Goal: Check status: Check status

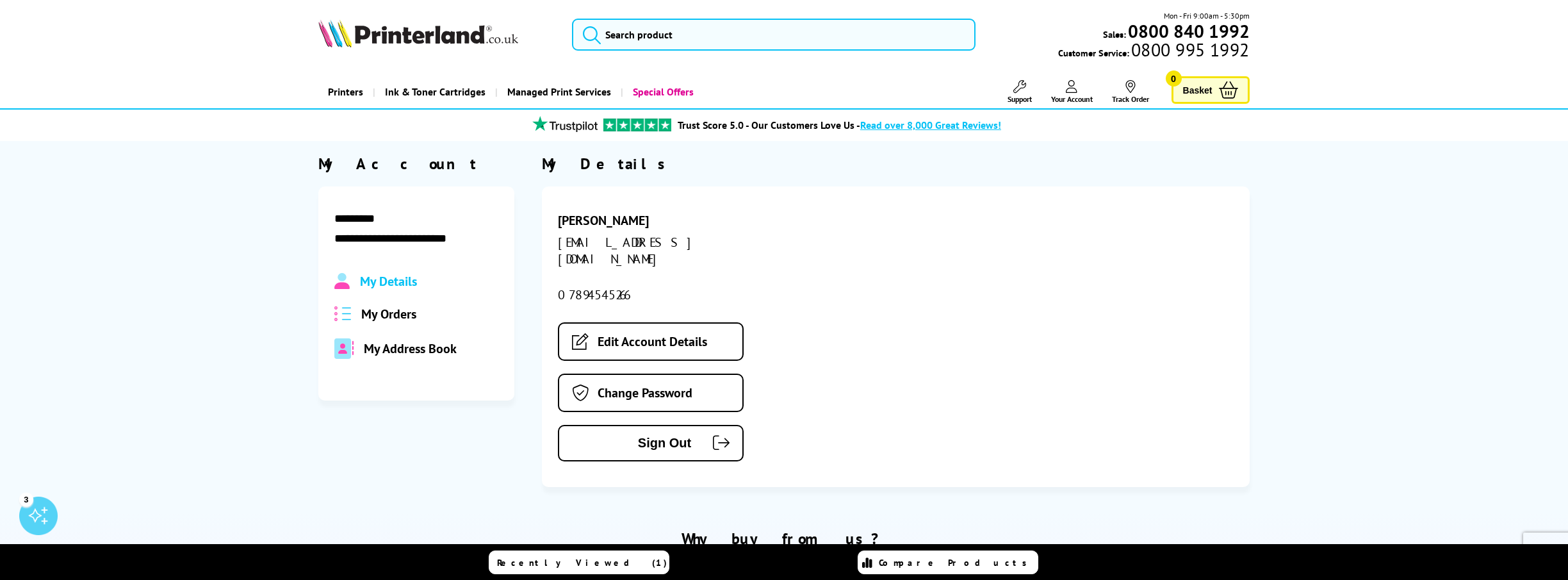
click at [414, 312] on span "My Orders" at bounding box center [389, 314] width 55 height 17
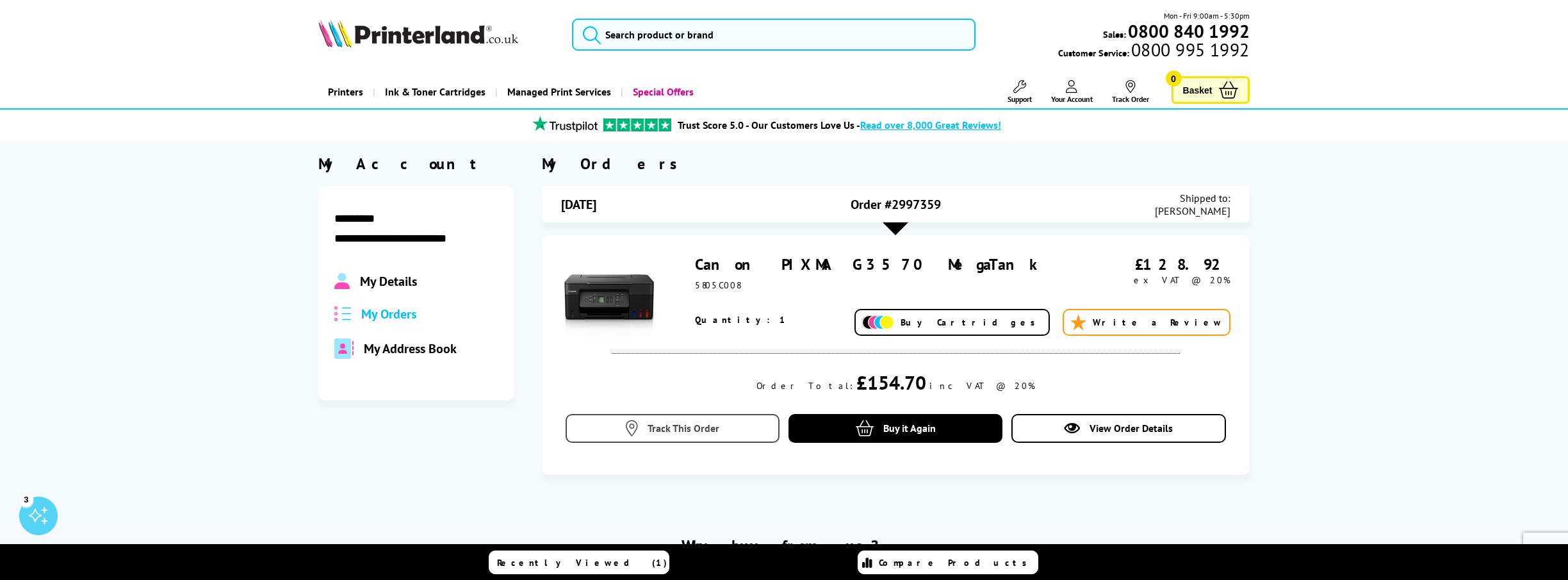
click at [671, 439] on link "Track This Order" at bounding box center [672, 428] width 214 height 29
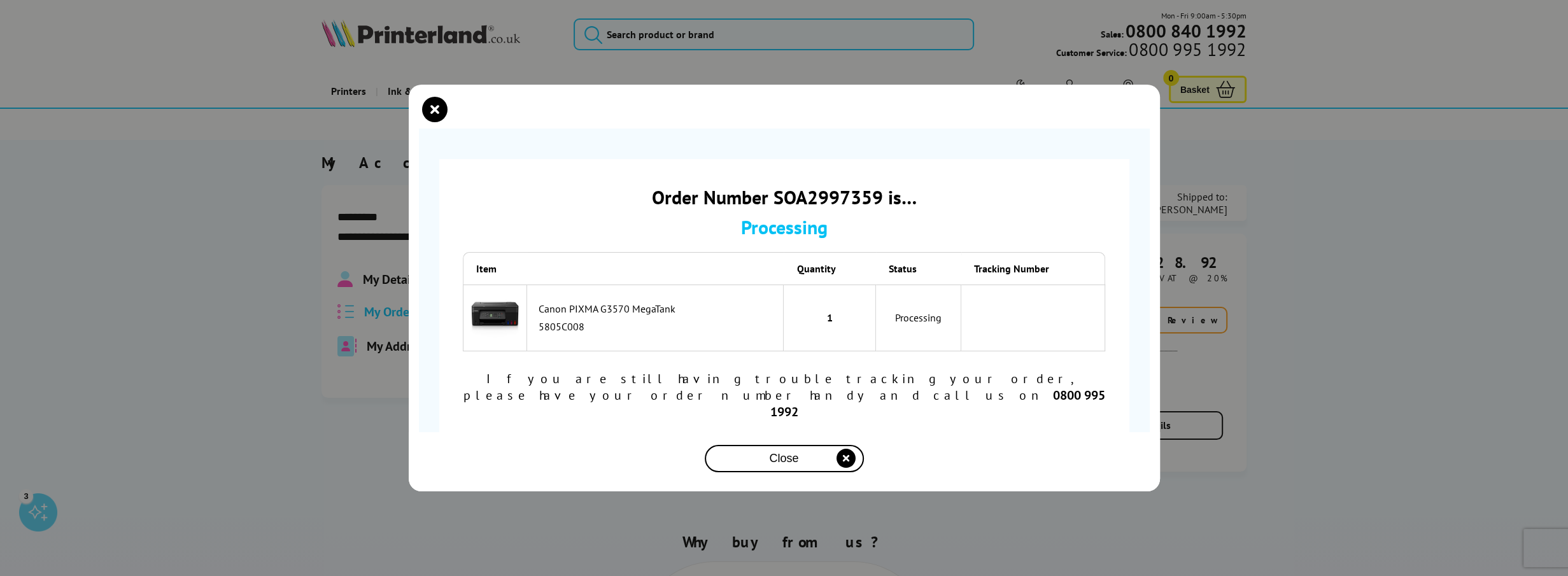
click at [790, 452] on span "Close" at bounding box center [784, 459] width 29 height 14
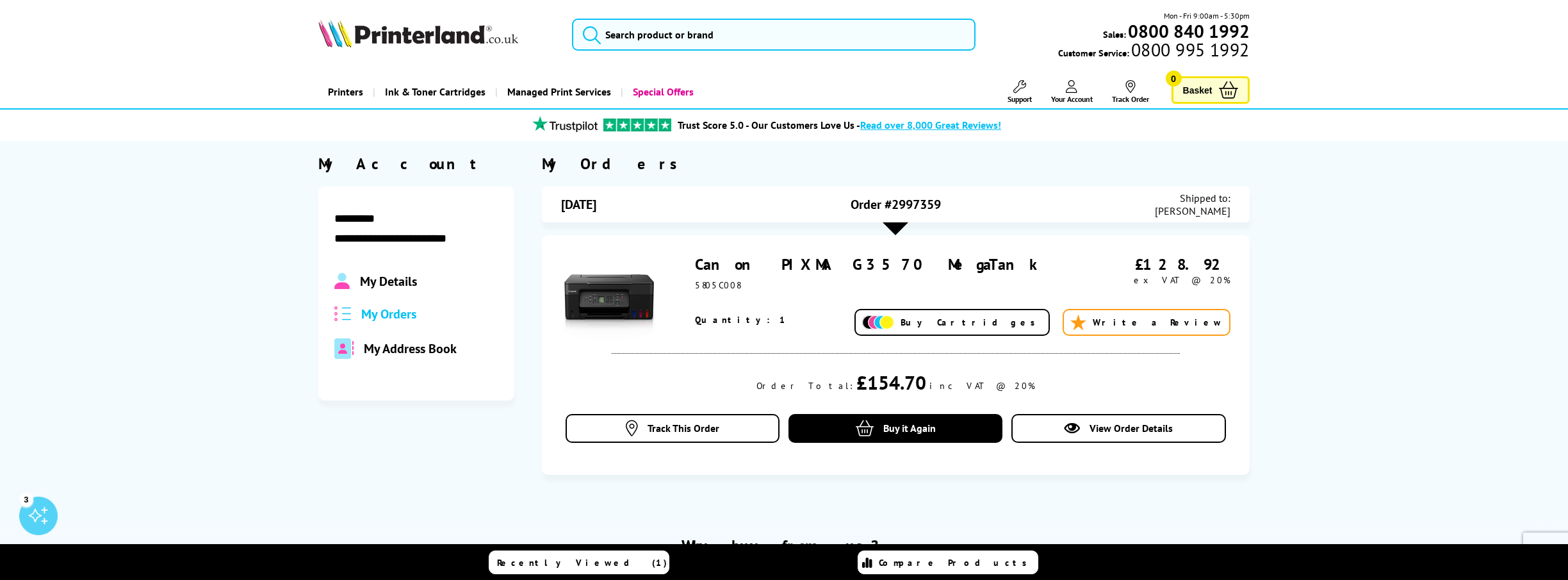
scroll to position [64, 0]
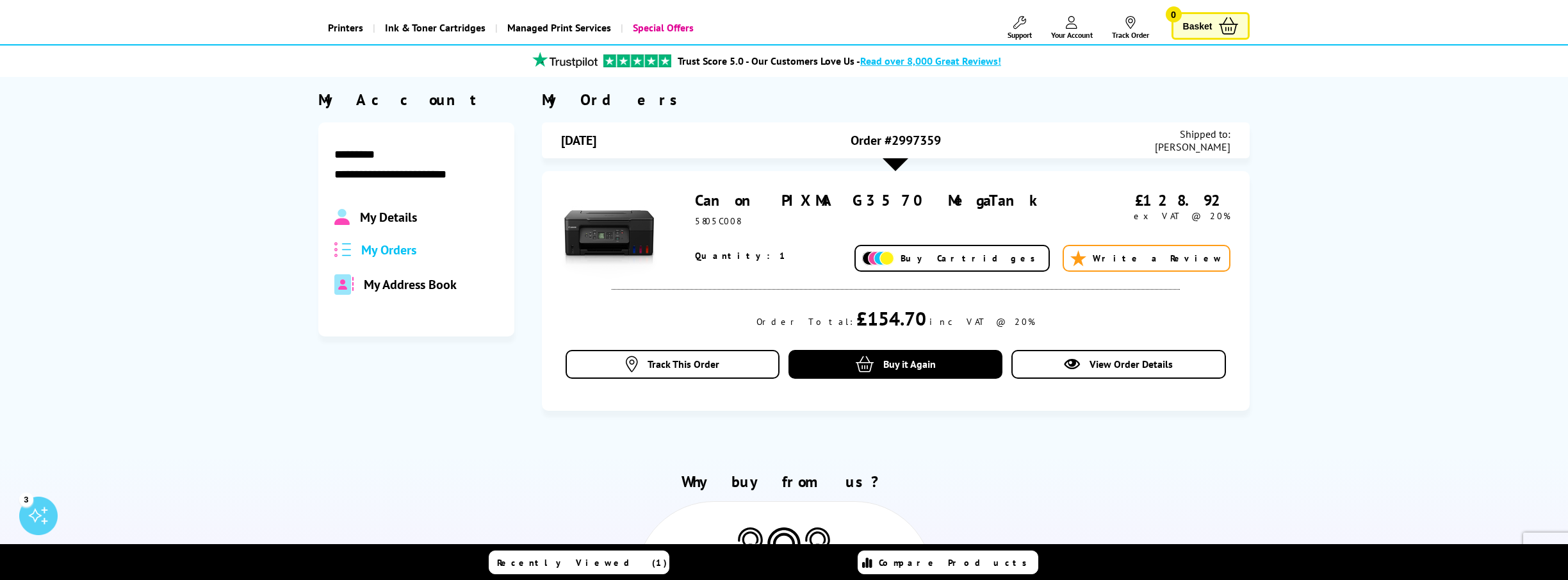
click at [391, 218] on span "My Details" at bounding box center [388, 218] width 57 height 17
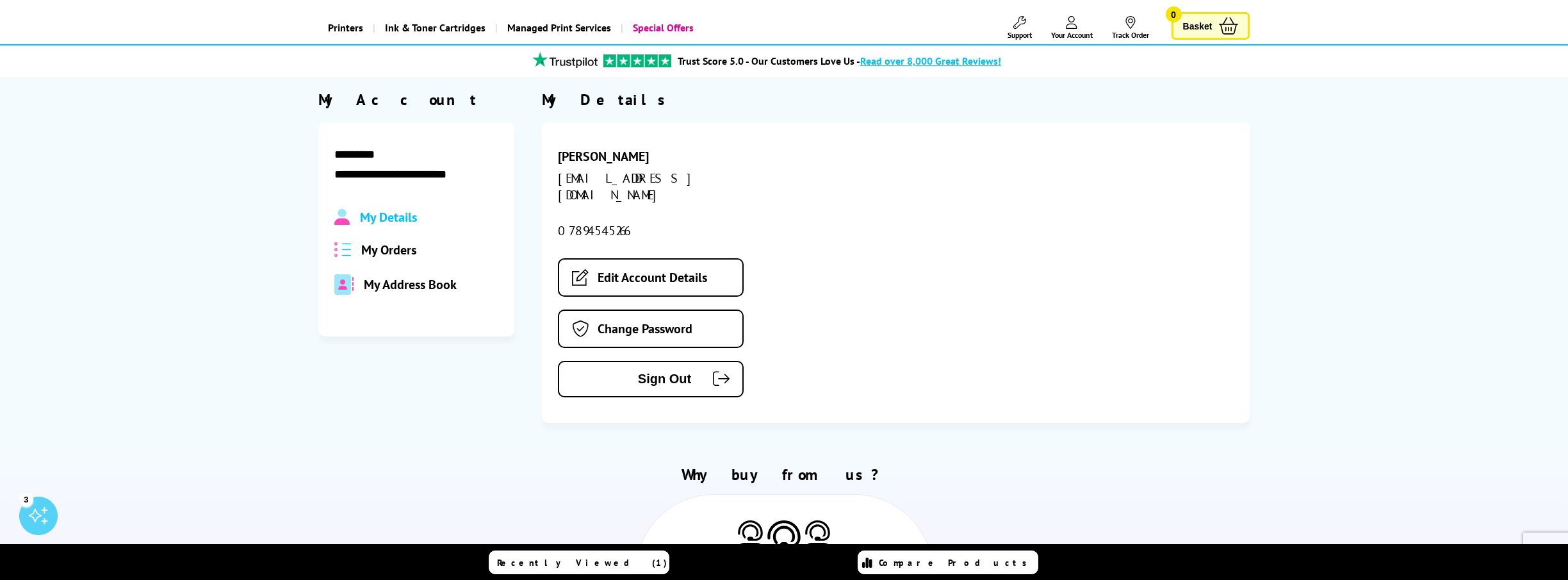
click at [416, 288] on span "My Address Book" at bounding box center [410, 284] width 93 height 17
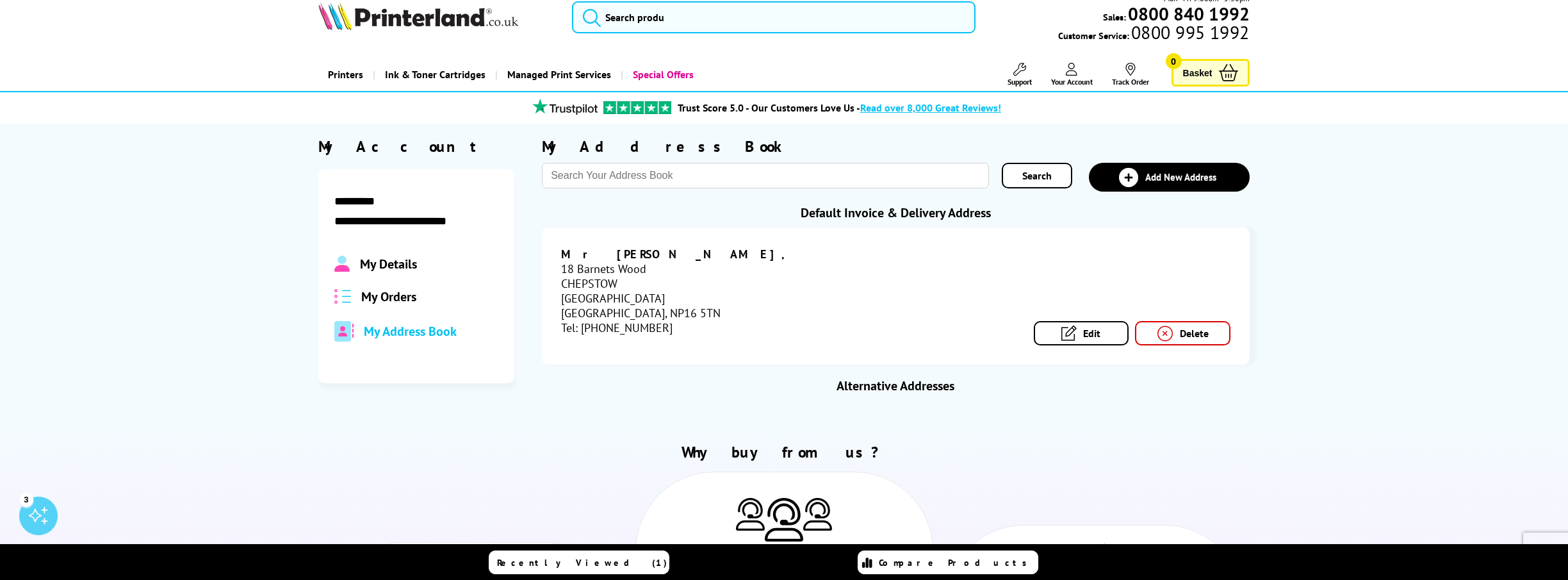
scroll to position [0, 0]
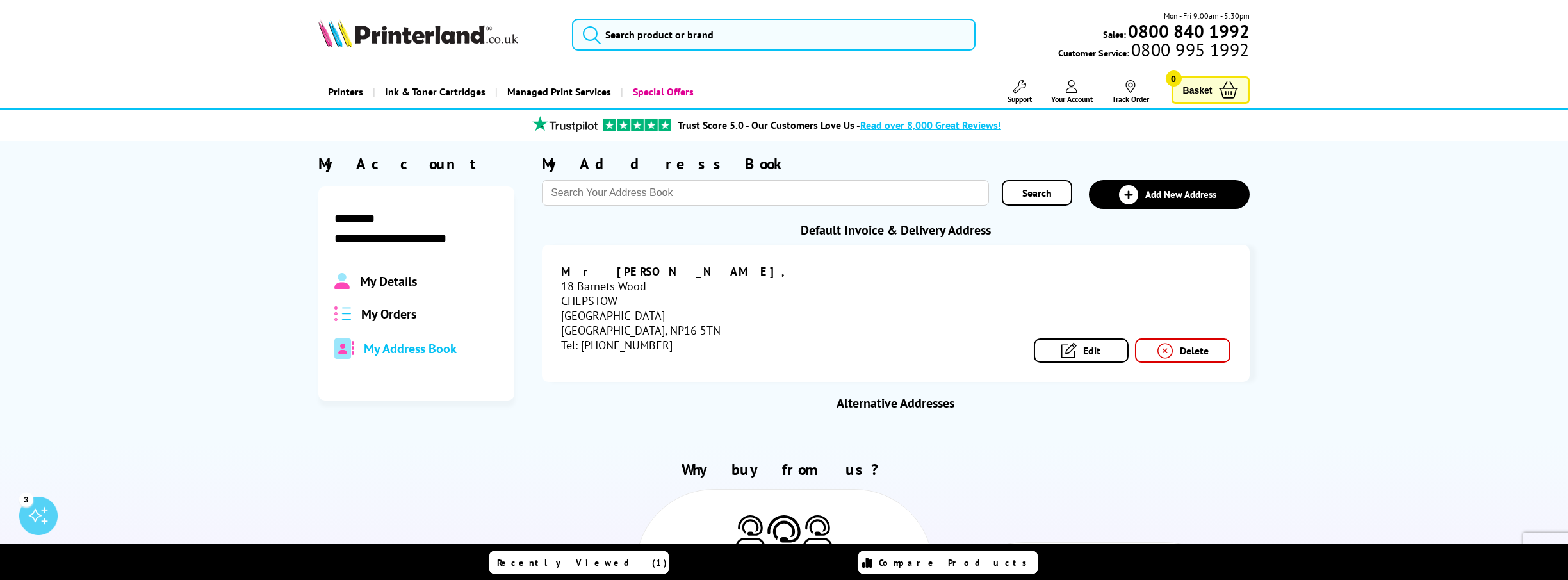
click at [398, 283] on span "My Details" at bounding box center [388, 281] width 57 height 17
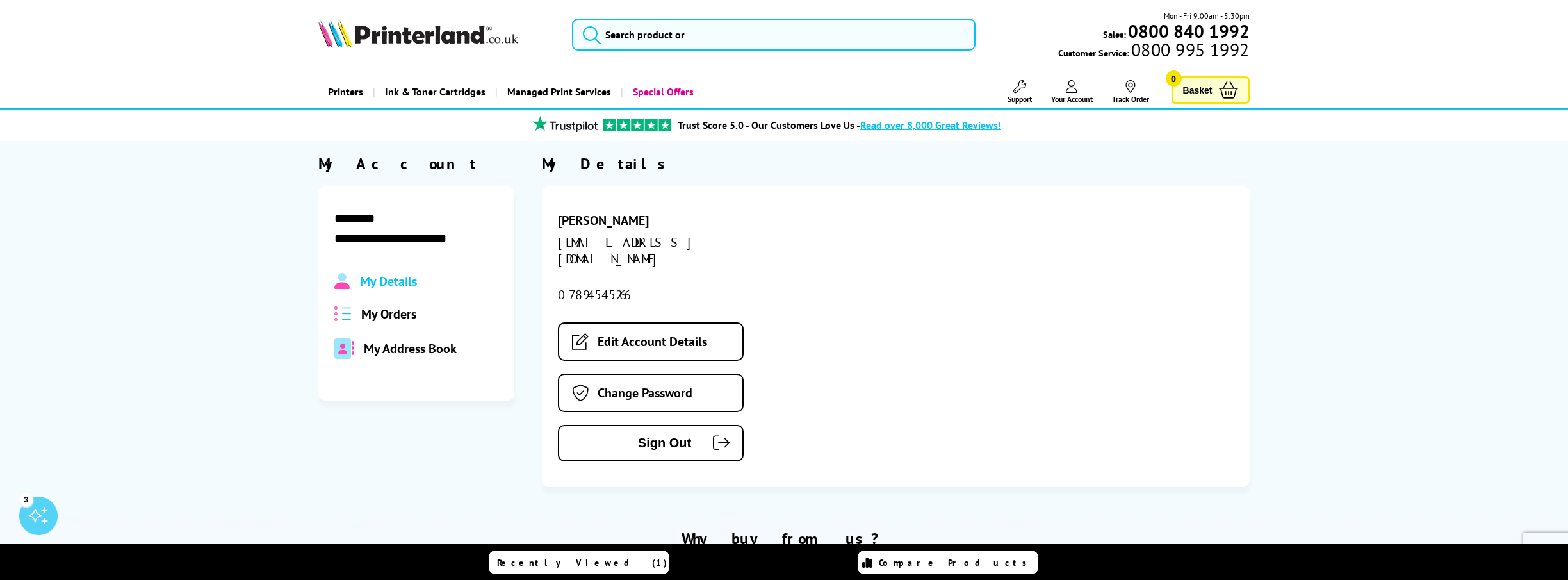
click at [394, 306] on span "My Orders" at bounding box center [389, 314] width 55 height 17
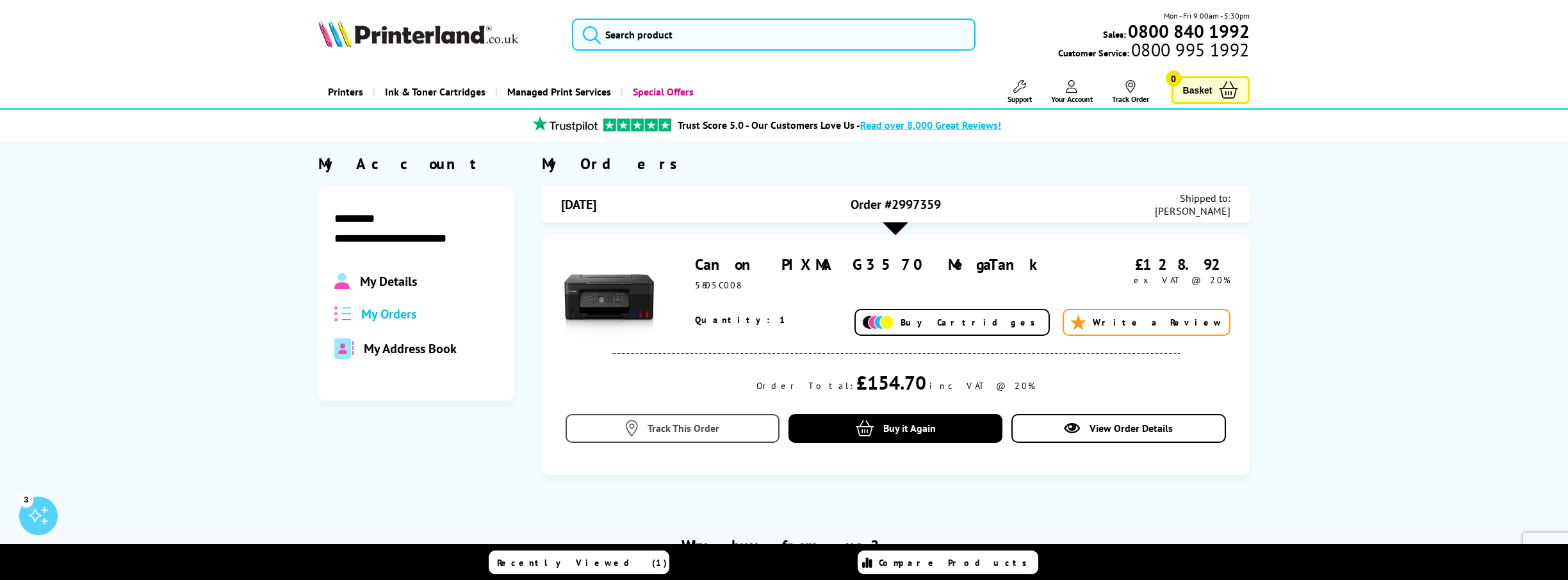
click at [728, 423] on link "Track This Order" at bounding box center [672, 428] width 214 height 29
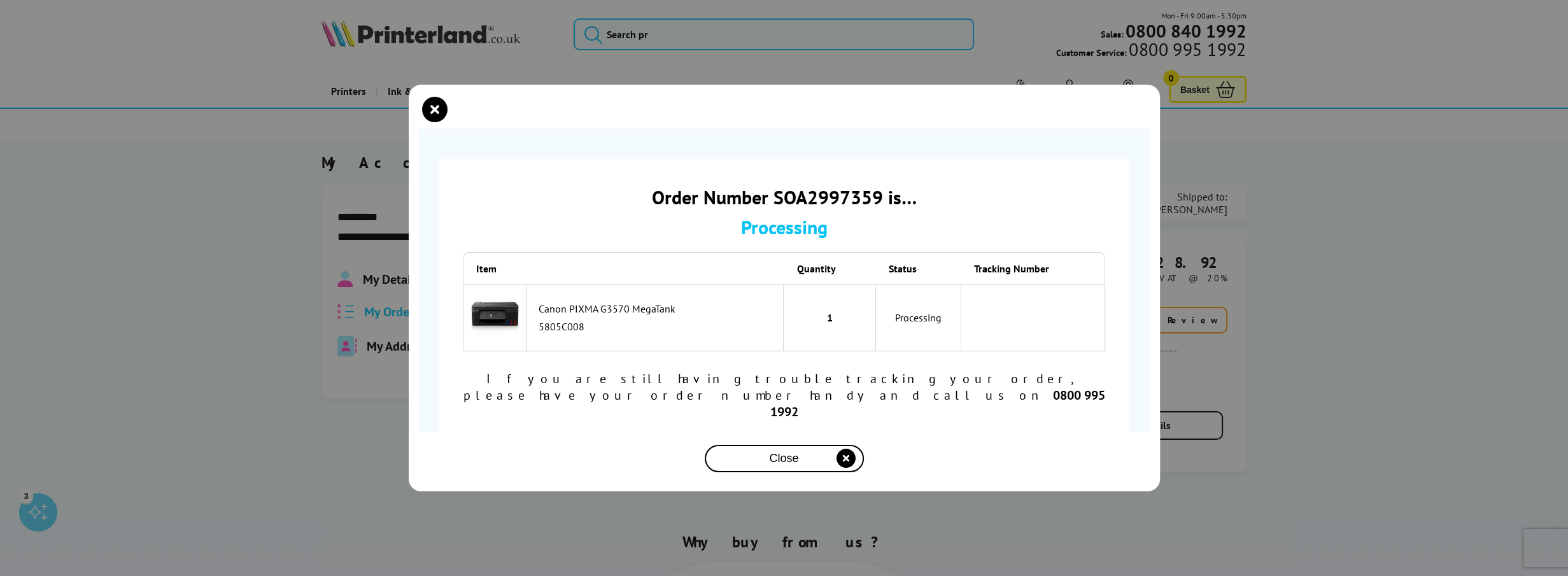
click at [803, 447] on div "Close" at bounding box center [784, 458] width 149 height 24
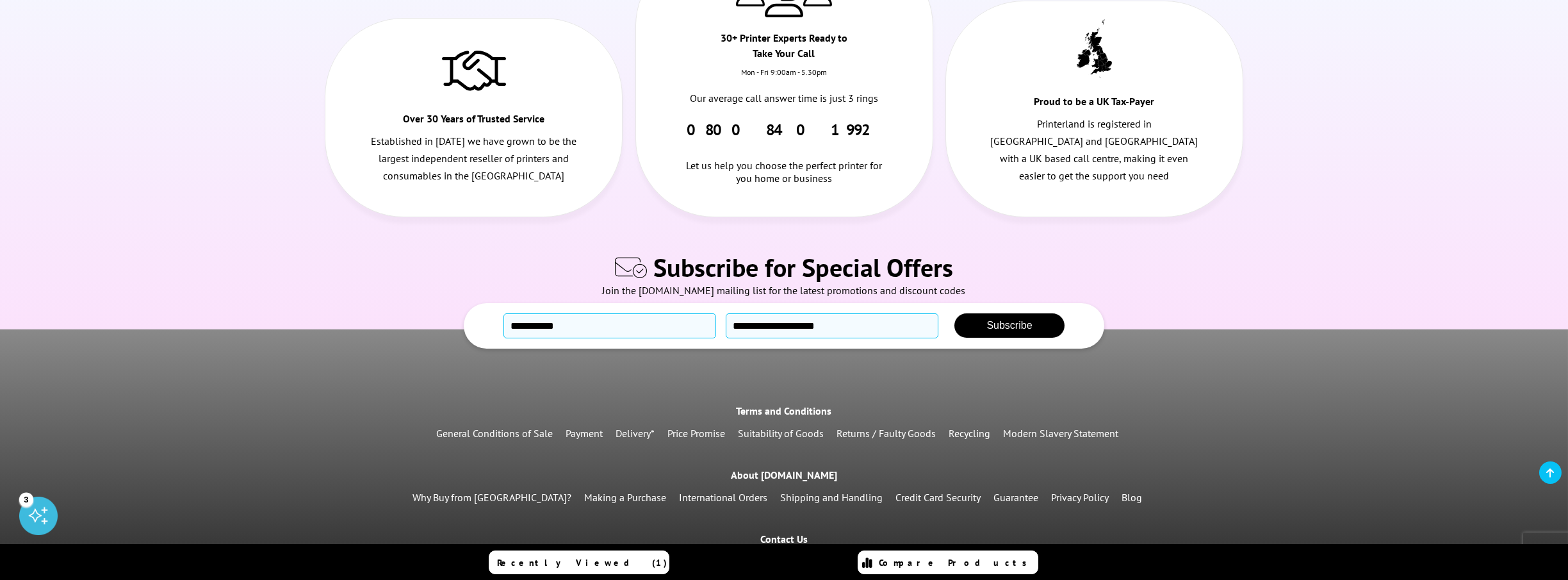
scroll to position [641, 0]
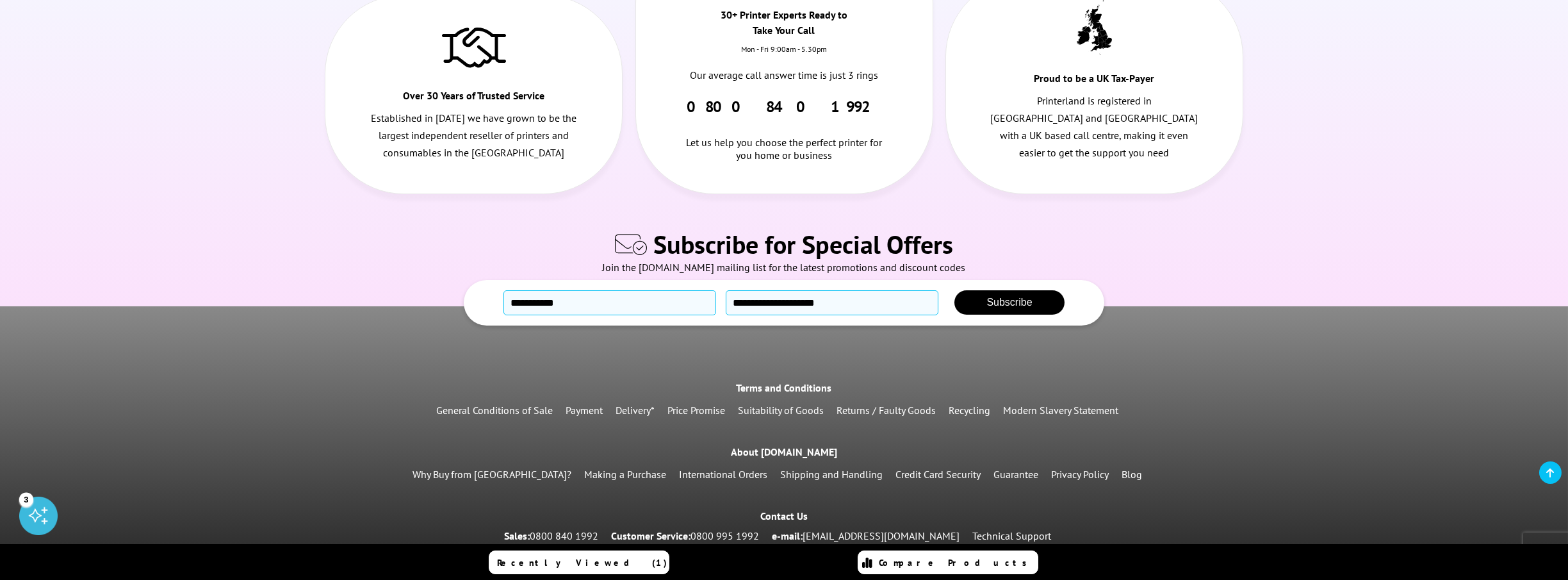
click at [633, 412] on link "Delivery*" at bounding box center [635, 410] width 39 height 13
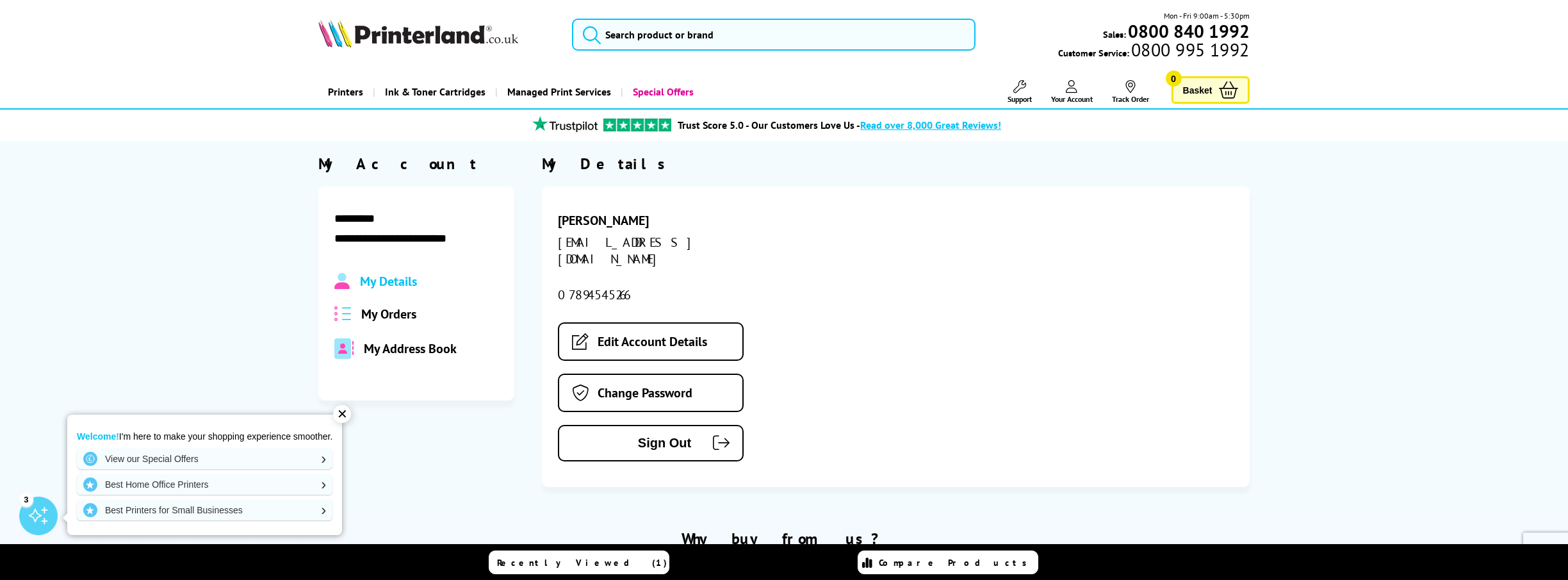
click at [408, 316] on span "My Orders" at bounding box center [389, 314] width 55 height 17
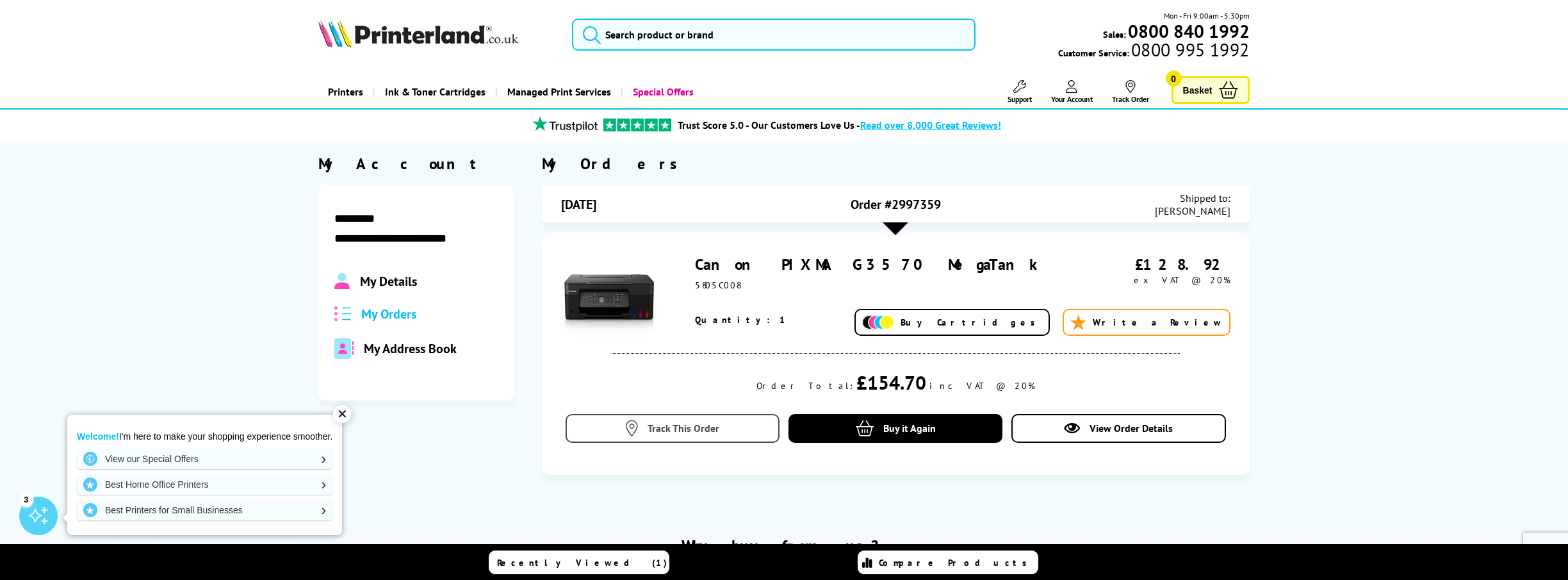
drag, startPoint x: 712, startPoint y: 433, endPoint x: 704, endPoint y: 433, distance: 8.0
click at [712, 433] on span "Track This Order" at bounding box center [683, 428] width 72 height 13
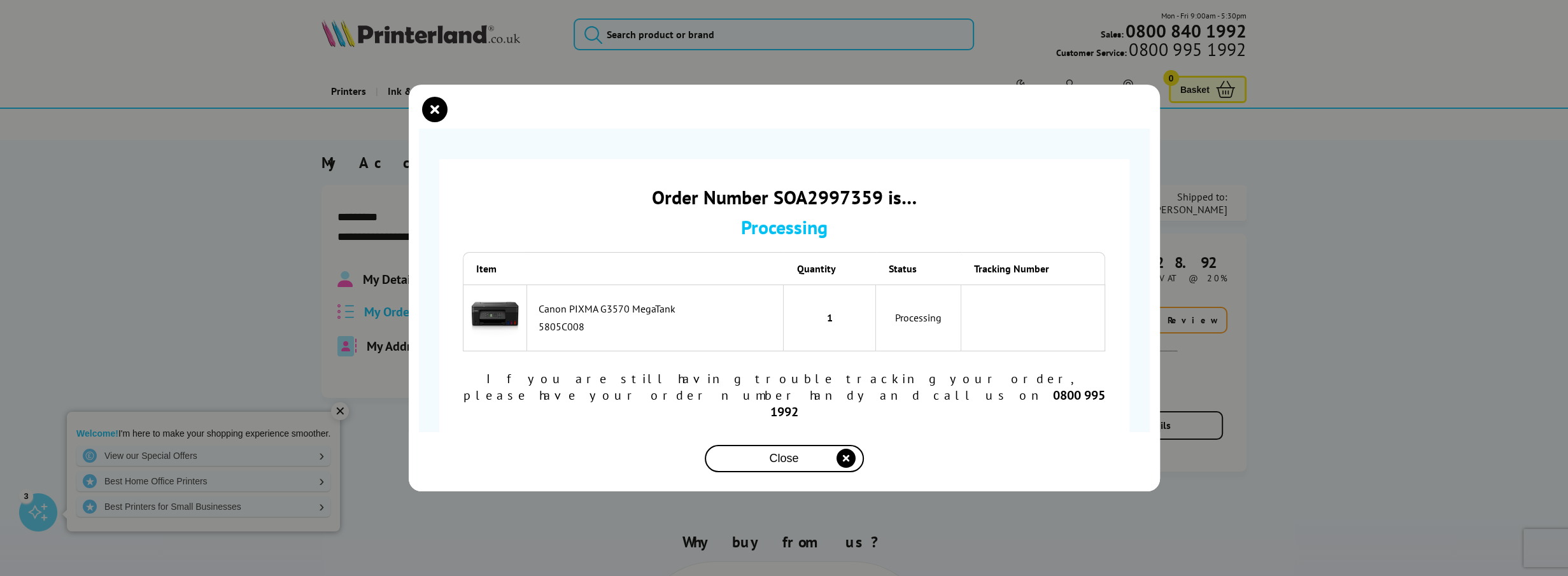
click at [346, 411] on div "Order Number SOA2997359 is… Processing Item Quantity Status Tracking Number 580…" at bounding box center [784, 288] width 1568 height 576
